Goal: Task Accomplishment & Management: Manage account settings

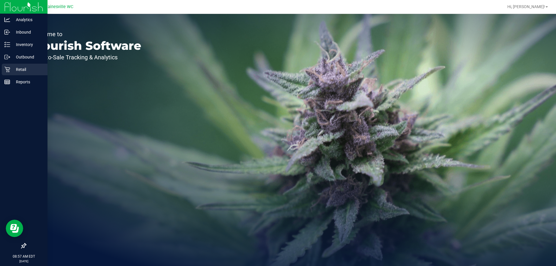
click at [14, 66] on p "Retail" at bounding box center [27, 69] width 35 height 7
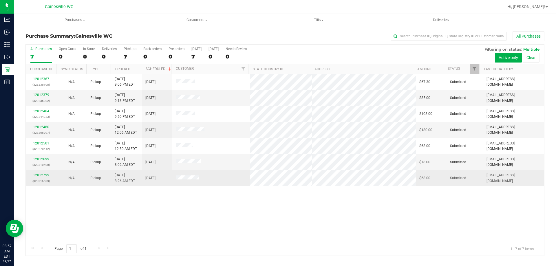
click at [42, 175] on link "12012799" at bounding box center [41, 175] width 16 height 4
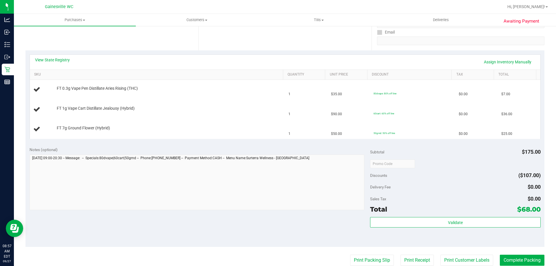
scroll to position [232, 0]
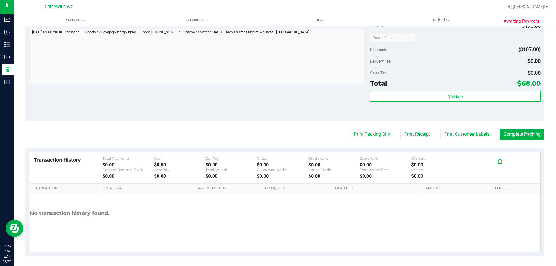
click at [379, 128] on purchase-details "Back Edit Purchase Cancel Purchase View Profile # 12012799 BioTrack ID: - Submi…" at bounding box center [284, 28] width 519 height 456
click at [376, 142] on purchase-details "Back Edit Purchase Cancel Purchase View Profile # 12012799 BioTrack ID: - Submi…" at bounding box center [284, 28] width 519 height 456
click at [362, 133] on button "Print Packing Slip" at bounding box center [372, 134] width 44 height 11
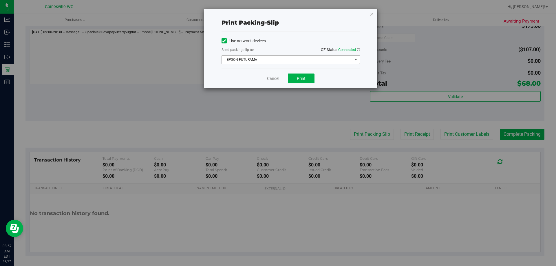
click at [251, 60] on span "EPSON-FUTURAMA" at bounding box center [287, 60] width 131 height 8
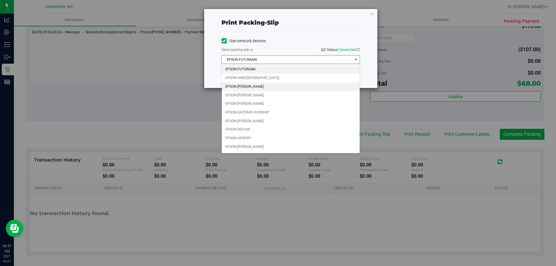
click at [256, 84] on li "EPSON-[PERSON_NAME]" at bounding box center [291, 86] width 138 height 9
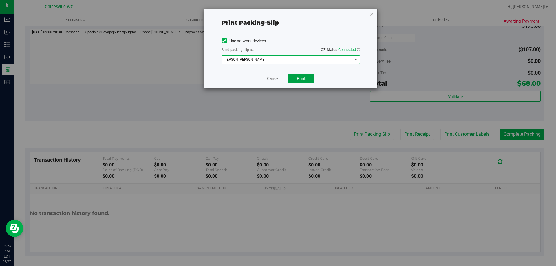
click at [297, 75] on button "Print" at bounding box center [301, 79] width 27 height 10
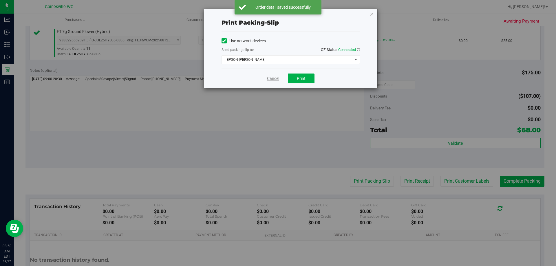
click at [272, 80] on link "Cancel" at bounding box center [273, 79] width 12 height 6
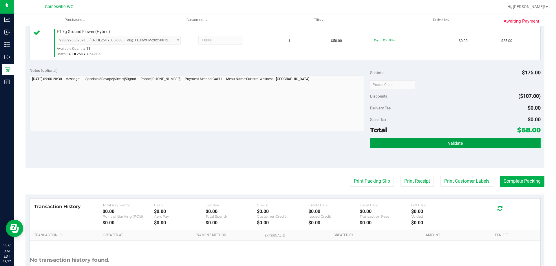
click at [419, 143] on button "Validate" at bounding box center [455, 143] width 170 height 10
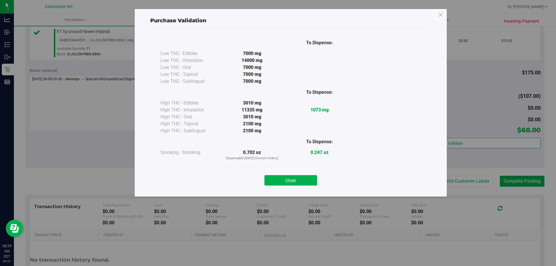
click at [297, 174] on div "Close" at bounding box center [290, 178] width 263 height 14
click at [299, 177] on button "Close" at bounding box center [290, 180] width 53 height 10
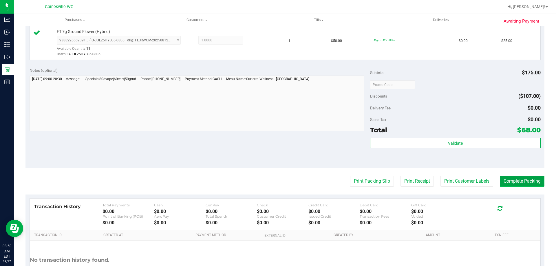
click at [533, 181] on button "Complete Packing" at bounding box center [522, 181] width 45 height 11
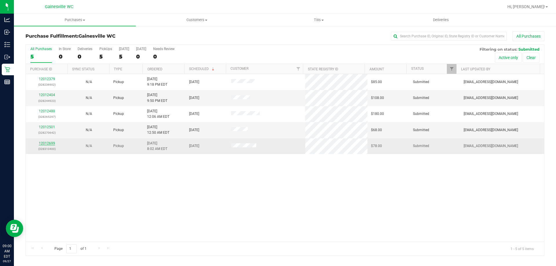
click at [48, 144] on link "12012699" at bounding box center [47, 143] width 16 height 4
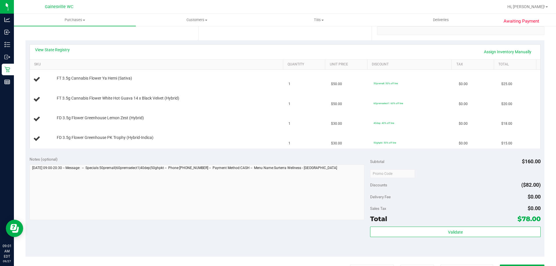
scroll to position [232, 0]
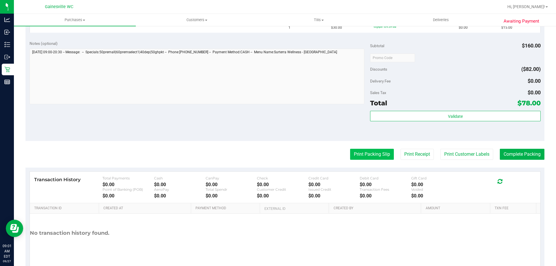
click at [364, 152] on button "Print Packing Slip" at bounding box center [372, 154] width 44 height 11
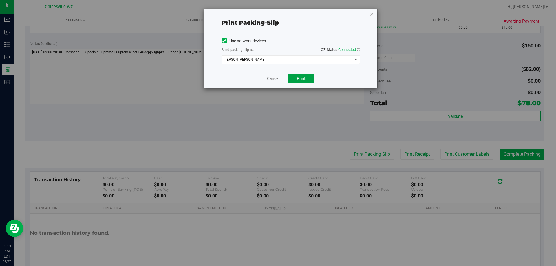
click at [291, 80] on button "Print" at bounding box center [301, 79] width 27 height 10
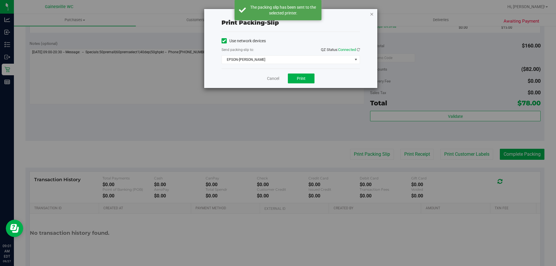
click at [373, 15] on icon "button" at bounding box center [372, 13] width 4 height 7
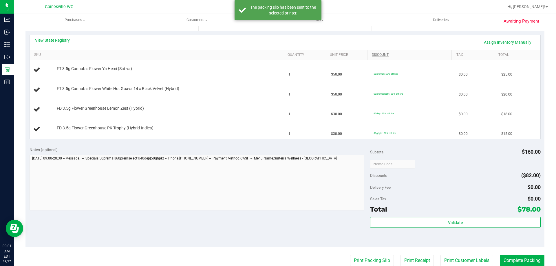
scroll to position [87, 0]
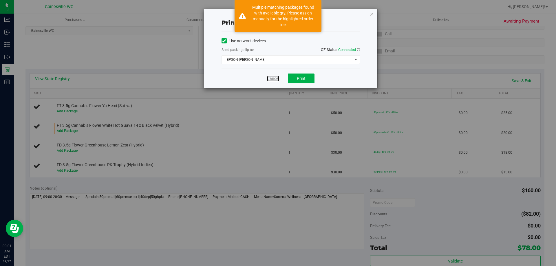
click at [272, 77] on link "Cancel" at bounding box center [273, 79] width 12 height 6
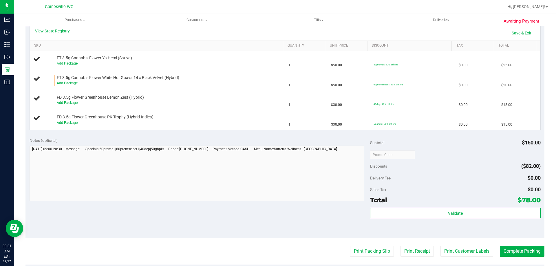
scroll to position [43, 0]
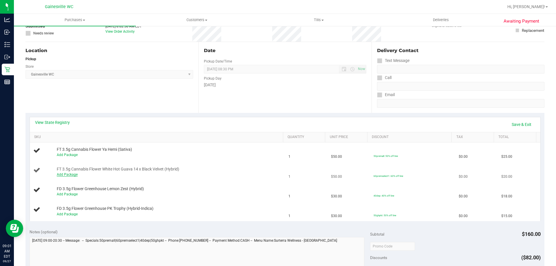
click at [74, 174] on link "Add Package" at bounding box center [67, 175] width 21 height 4
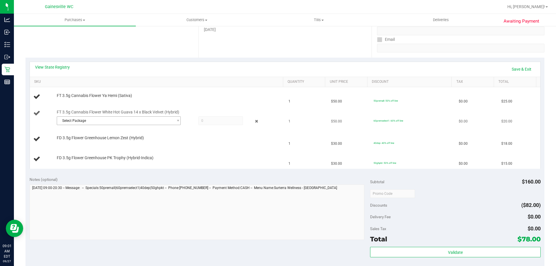
scroll to position [101, 0]
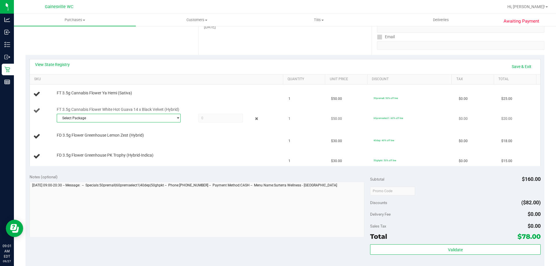
click at [154, 120] on span "Select Package" at bounding box center [115, 118] width 116 height 8
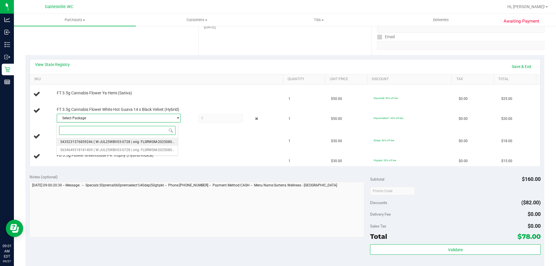
click at [127, 144] on span "( W-JUL25WBV03-0728 | orig: FLSRWGM-20250804-252 )" at bounding box center [137, 142] width 89 height 4
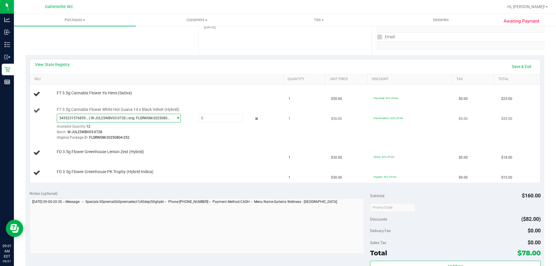
click at [160, 121] on span "5435231576859246 ( W-JUL25WBV03-0728 | orig: FLSRWGM-20250804-252 )" at bounding box center [115, 118] width 116 height 8
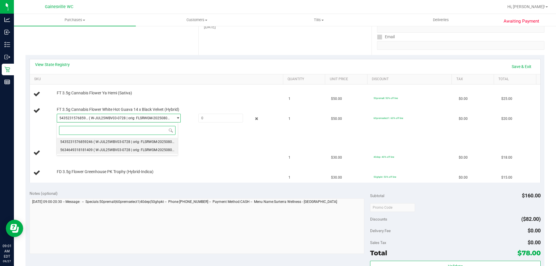
click at [153, 152] on span "( W-JUL25WBV03-0728 | orig: FLSRWGM-20250804-157 )" at bounding box center [137, 150] width 89 height 4
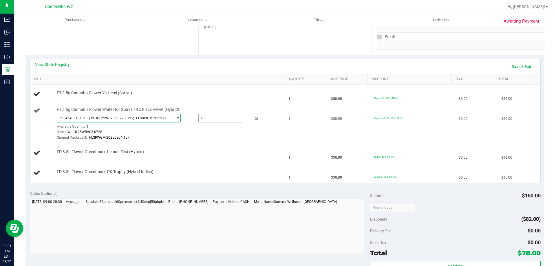
click at [218, 118] on span at bounding box center [220, 118] width 45 height 9
type input "1"
type input "1.0000"
click at [223, 132] on div "Batch: W-JUL25WBV03-0728" at bounding box center [168, 131] width 223 height 5
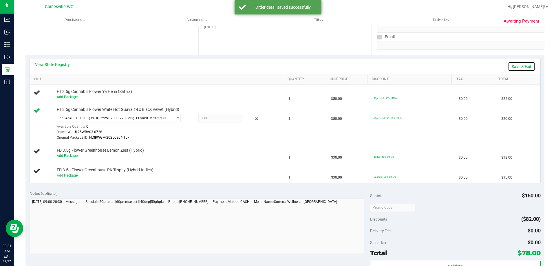
click at [516, 67] on link "Save & Exit" at bounding box center [521, 67] width 27 height 10
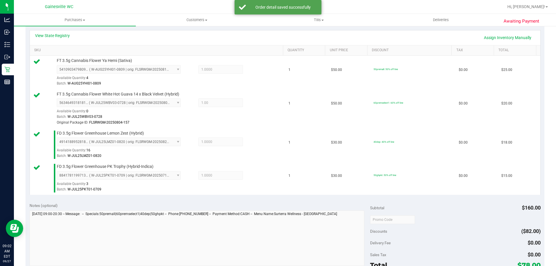
scroll to position [313, 0]
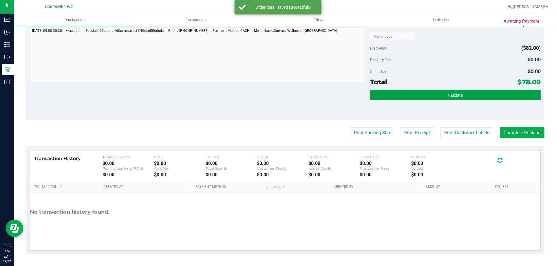
click at [434, 95] on button "Validate" at bounding box center [455, 95] width 170 height 10
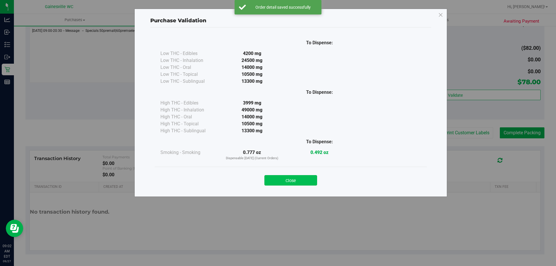
click at [315, 175] on button "Close" at bounding box center [290, 180] width 53 height 10
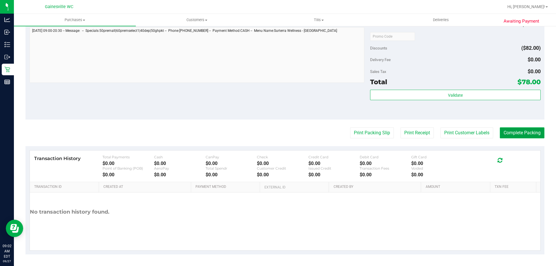
click at [517, 133] on button "Complete Packing" at bounding box center [522, 132] width 45 height 11
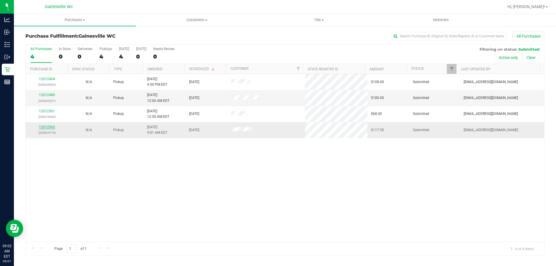
click at [42, 128] on link "12012965" at bounding box center [47, 127] width 16 height 4
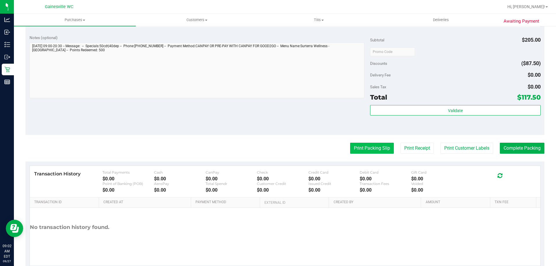
scroll to position [203, 0]
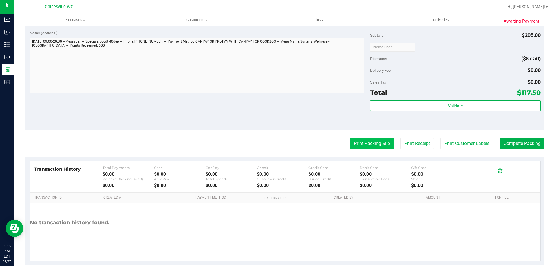
click at [364, 144] on button "Print Packing Slip" at bounding box center [372, 143] width 44 height 11
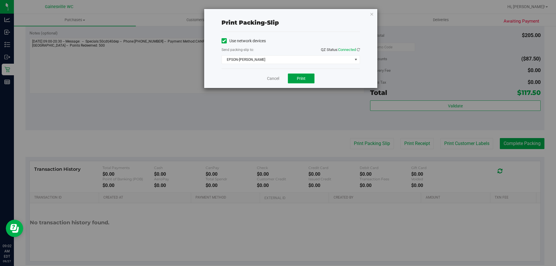
click at [298, 81] on button "Print" at bounding box center [301, 79] width 27 height 10
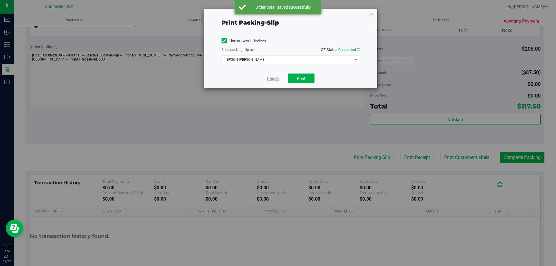
click at [276, 76] on link "Cancel" at bounding box center [273, 79] width 12 height 6
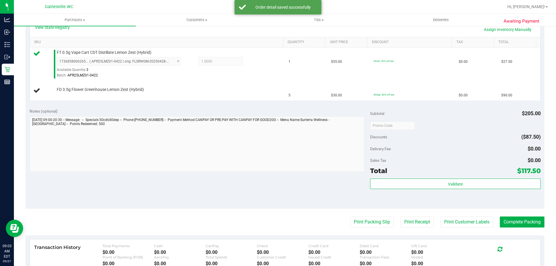
scroll to position [58, 0]
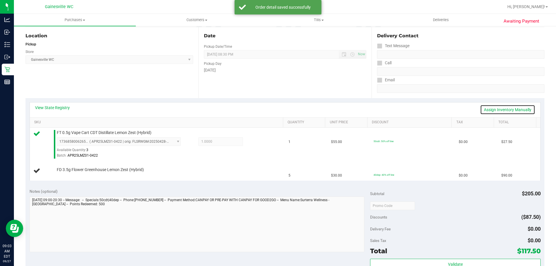
click at [494, 110] on link "Assign Inventory Manually" at bounding box center [507, 110] width 55 height 10
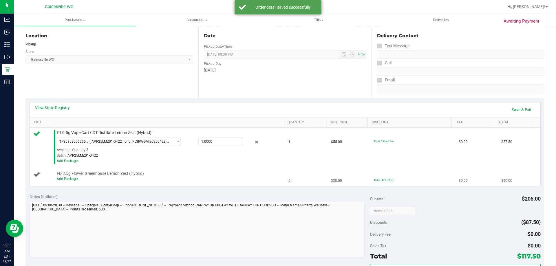
click at [79, 179] on div "Add Package" at bounding box center [168, 178] width 223 height 5
click at [76, 179] on link "Add Package" at bounding box center [67, 179] width 21 height 4
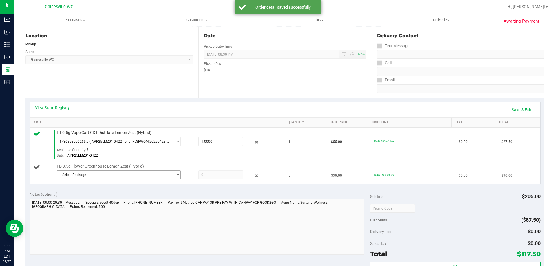
click at [125, 175] on span "Select Package" at bounding box center [115, 175] width 116 height 8
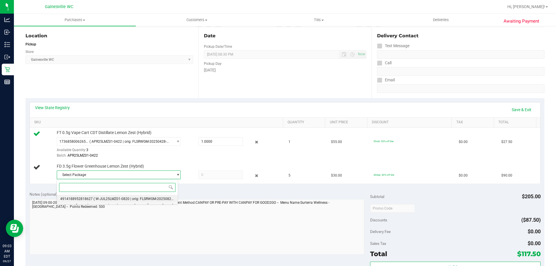
click at [125, 196] on li "4914188952818627 ( W-JUL25LMZ01-0820 | orig: FLSRWGM-20250827-493 )" at bounding box center [117, 199] width 121 height 8
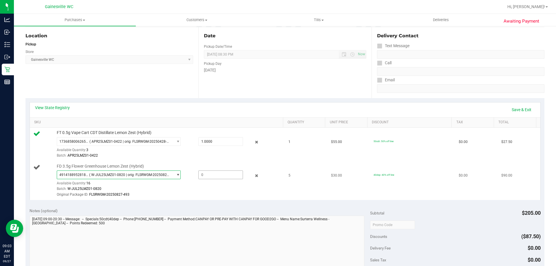
click at [222, 174] on span at bounding box center [220, 174] width 45 height 9
type input "5"
type input "5.0000"
click at [223, 184] on div "4914188952818627 ( W-JUL25LMZ01-0820 | orig: FLSRWGM-20250827-493 ) 49141889528…" at bounding box center [168, 183] width 223 height 27
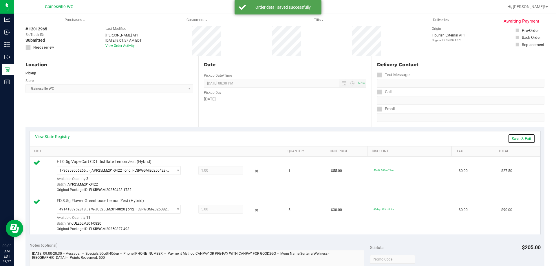
click at [508, 138] on link "Save & Exit" at bounding box center [521, 139] width 27 height 10
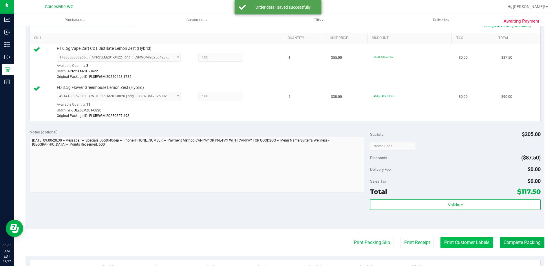
scroll to position [252, 0]
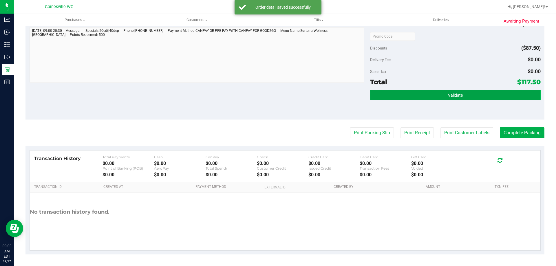
click at [465, 91] on button "Validate" at bounding box center [455, 95] width 170 height 10
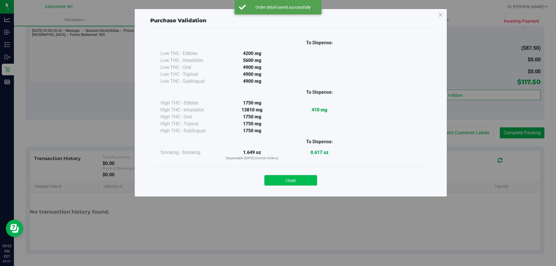
click at [298, 178] on button "Close" at bounding box center [290, 180] width 53 height 10
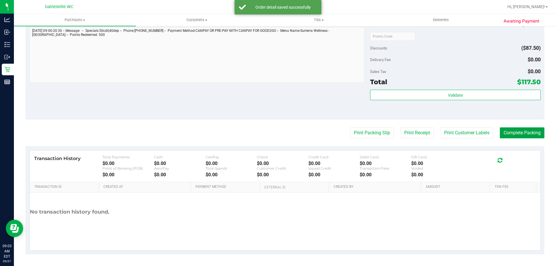
click at [520, 135] on button "Complete Packing" at bounding box center [522, 132] width 45 height 11
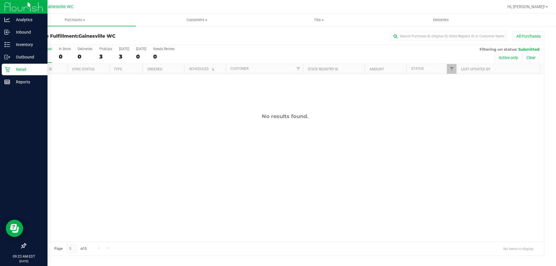
click at [23, 65] on div "Retail" at bounding box center [25, 70] width 46 height 12
